Goal: Find specific page/section: Find specific page/section

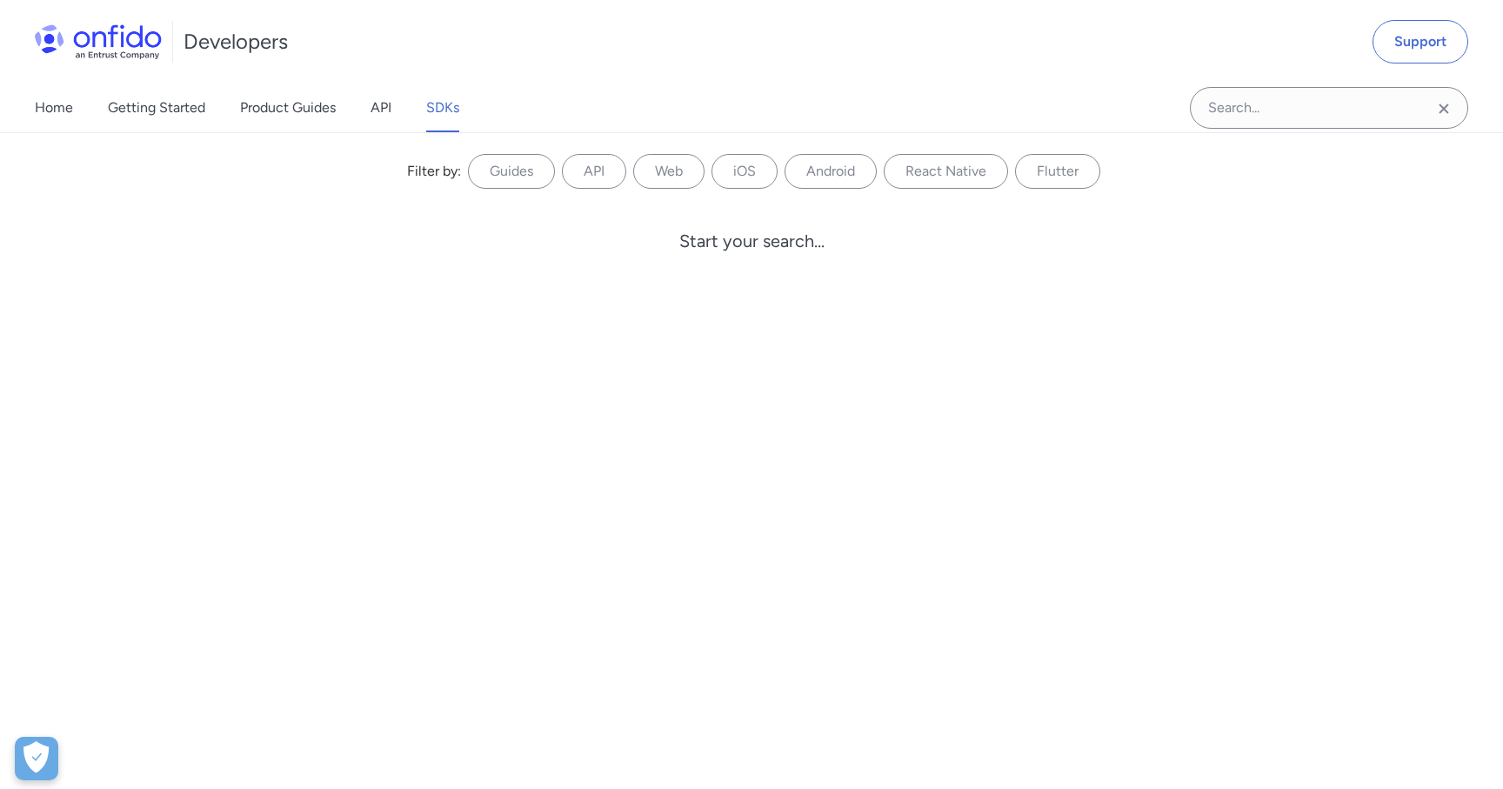
click at [1441, 112] on icon "Clear search field button" at bounding box center [1443, 108] width 21 height 21
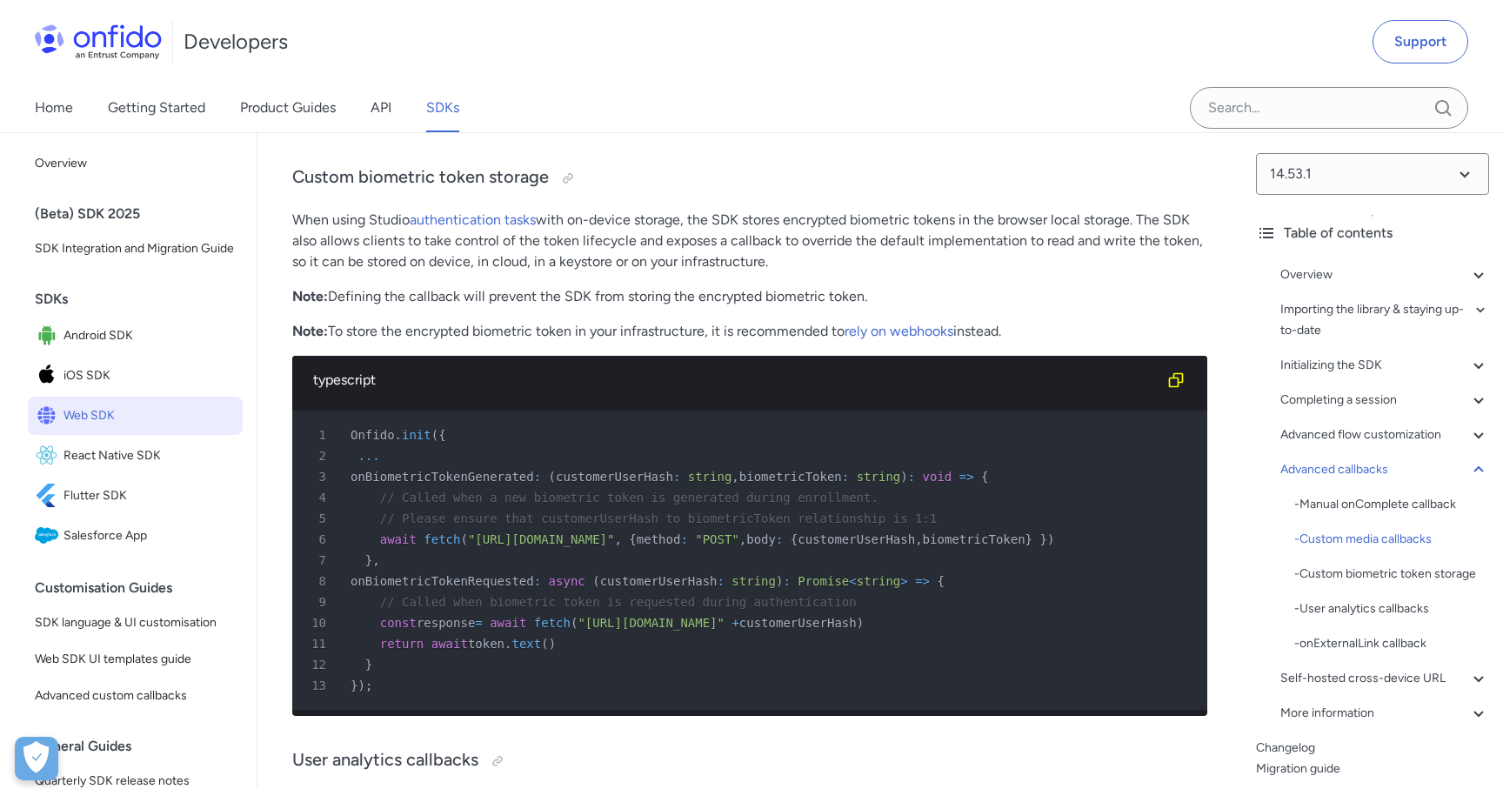
scroll to position [21951, 0]
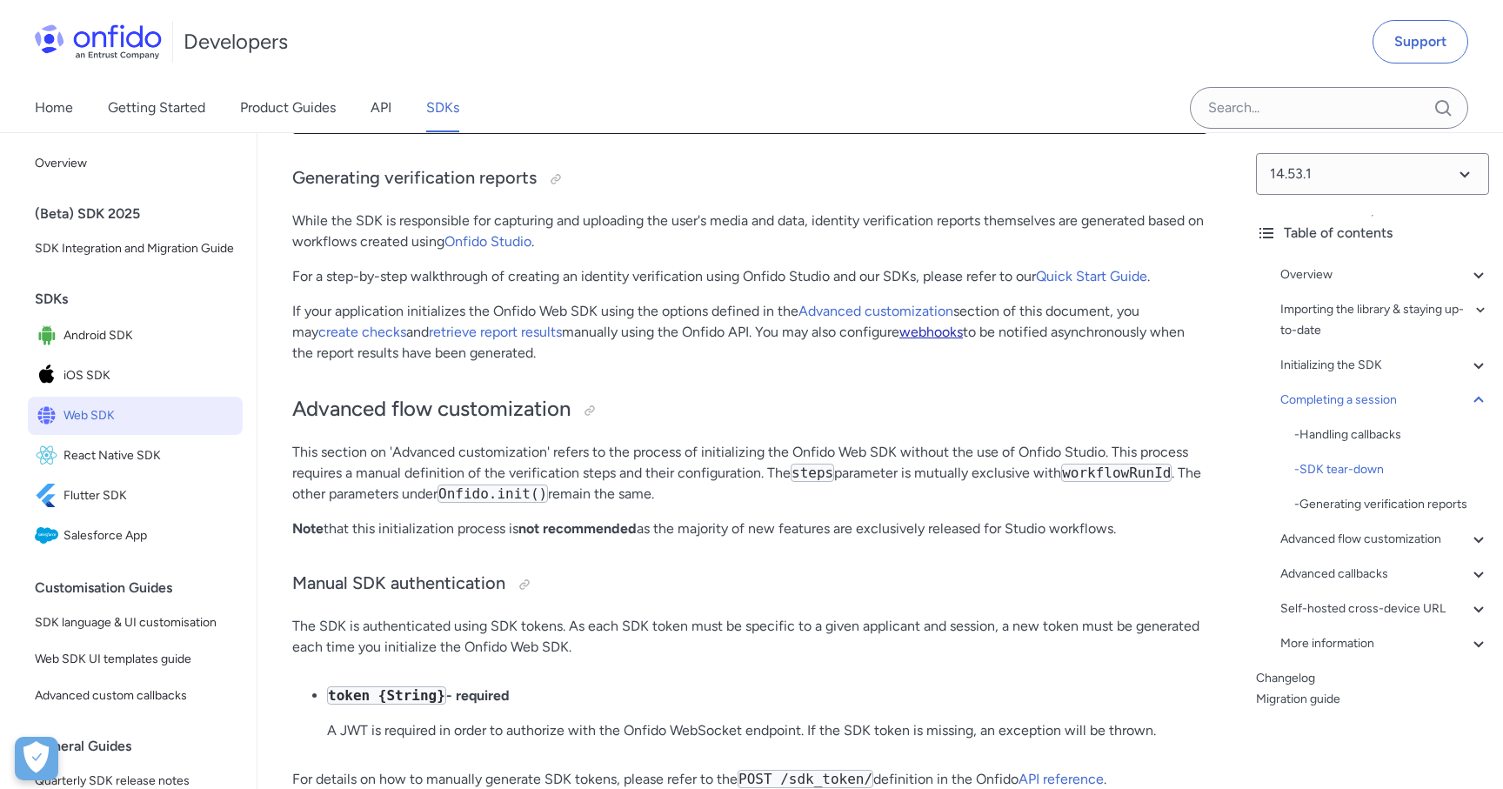
click at [909, 340] on link "webhooks" at bounding box center [930, 331] width 63 height 17
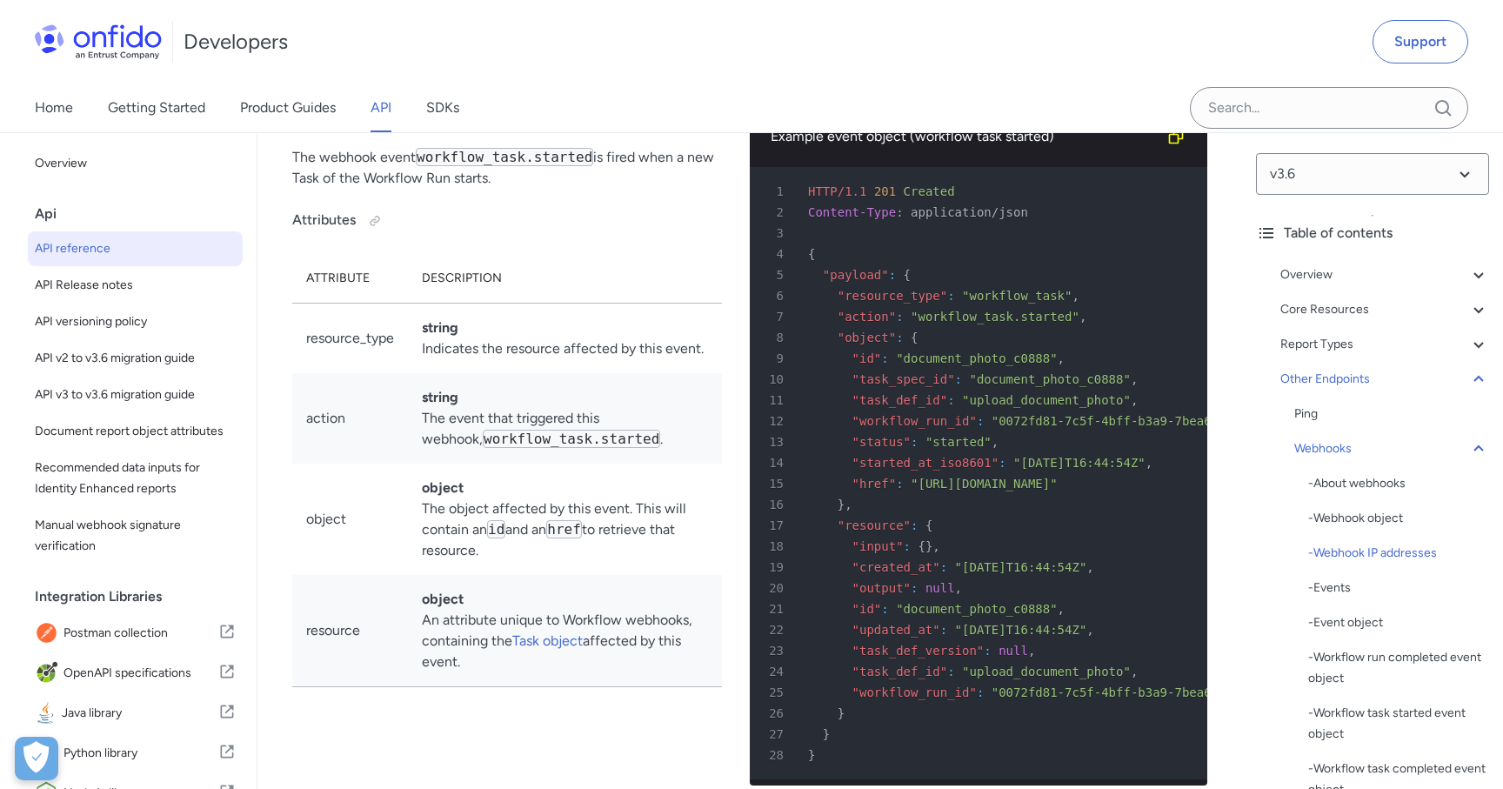
scroll to position [140922, 0]
